Goal: Information Seeking & Learning: Check status

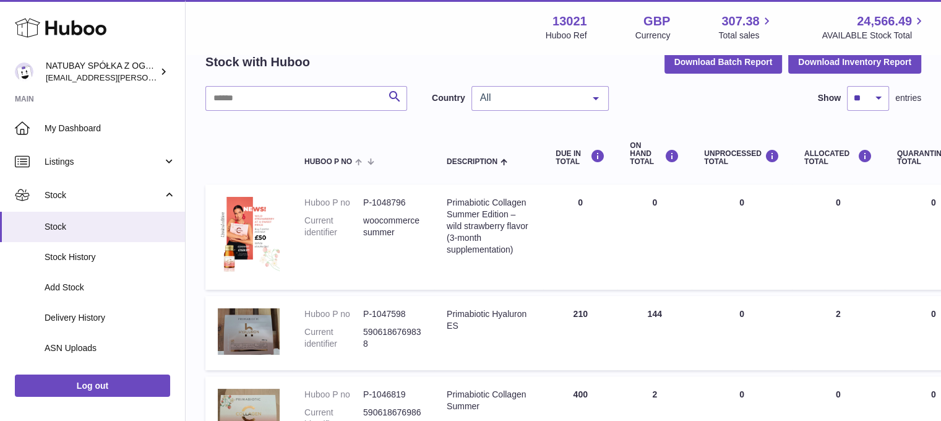
scroll to position [124, 0]
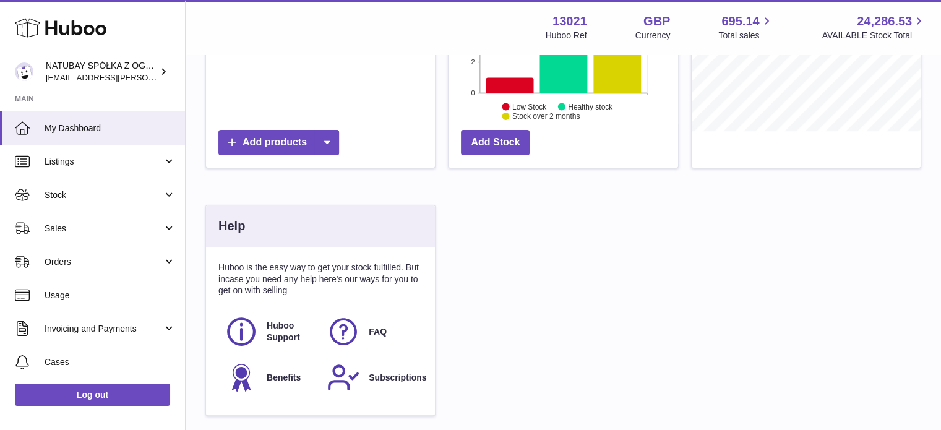
scroll to position [183, 0]
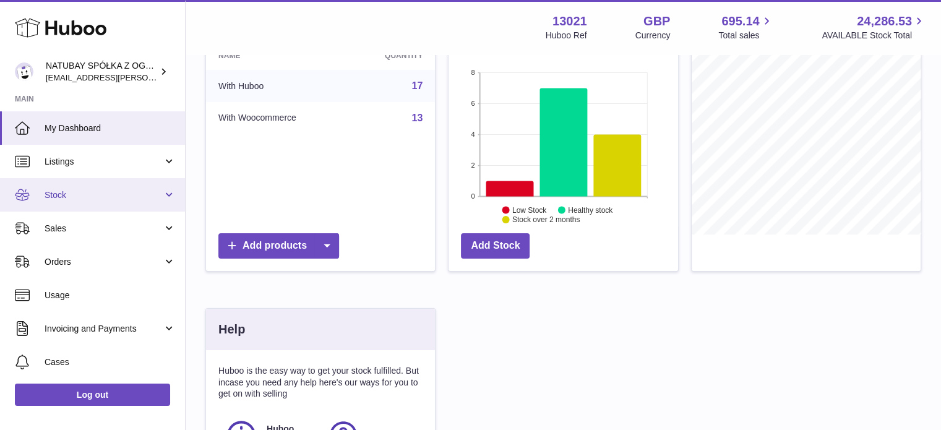
click at [134, 196] on span "Stock" at bounding box center [104, 195] width 118 height 12
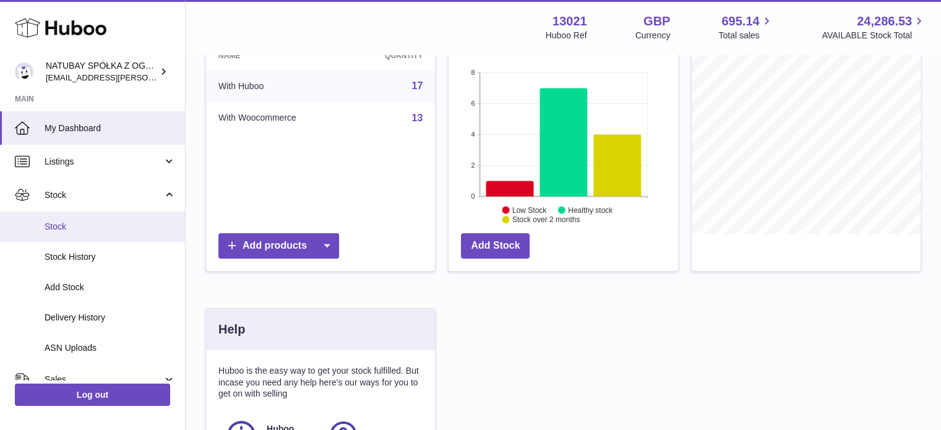
click at [100, 226] on span "Stock" at bounding box center [110, 227] width 131 height 12
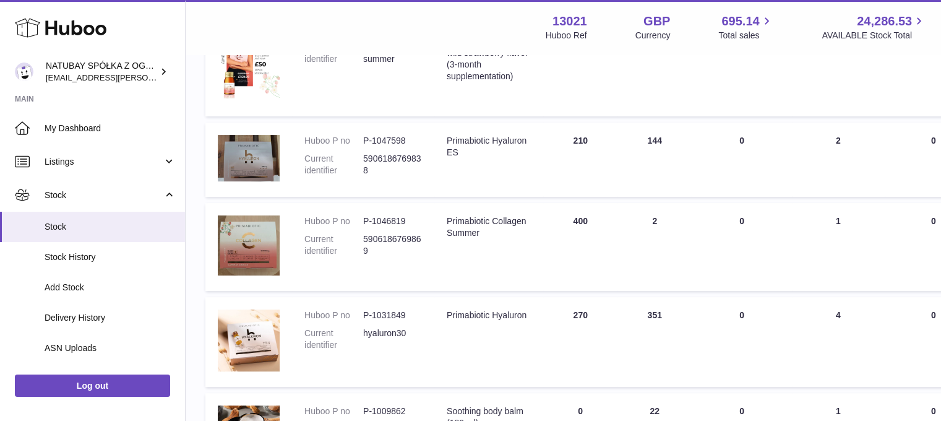
scroll to position [186, 0]
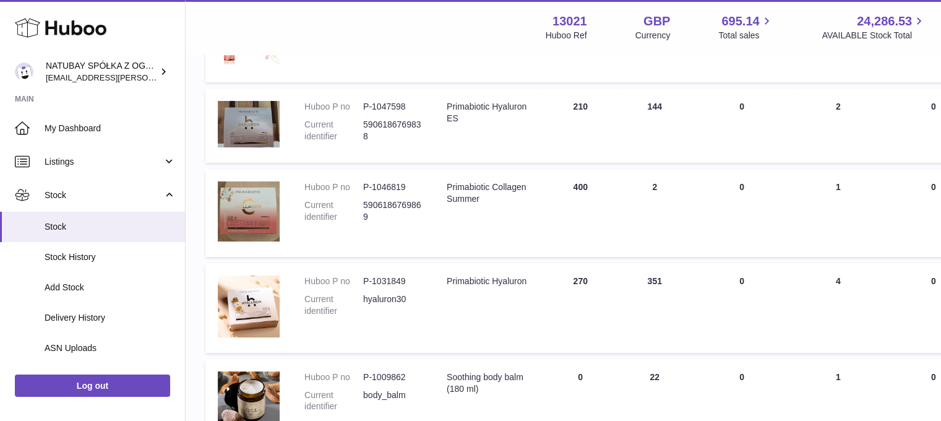
scroll to position [248, 0]
